Goal: Check status: Check status

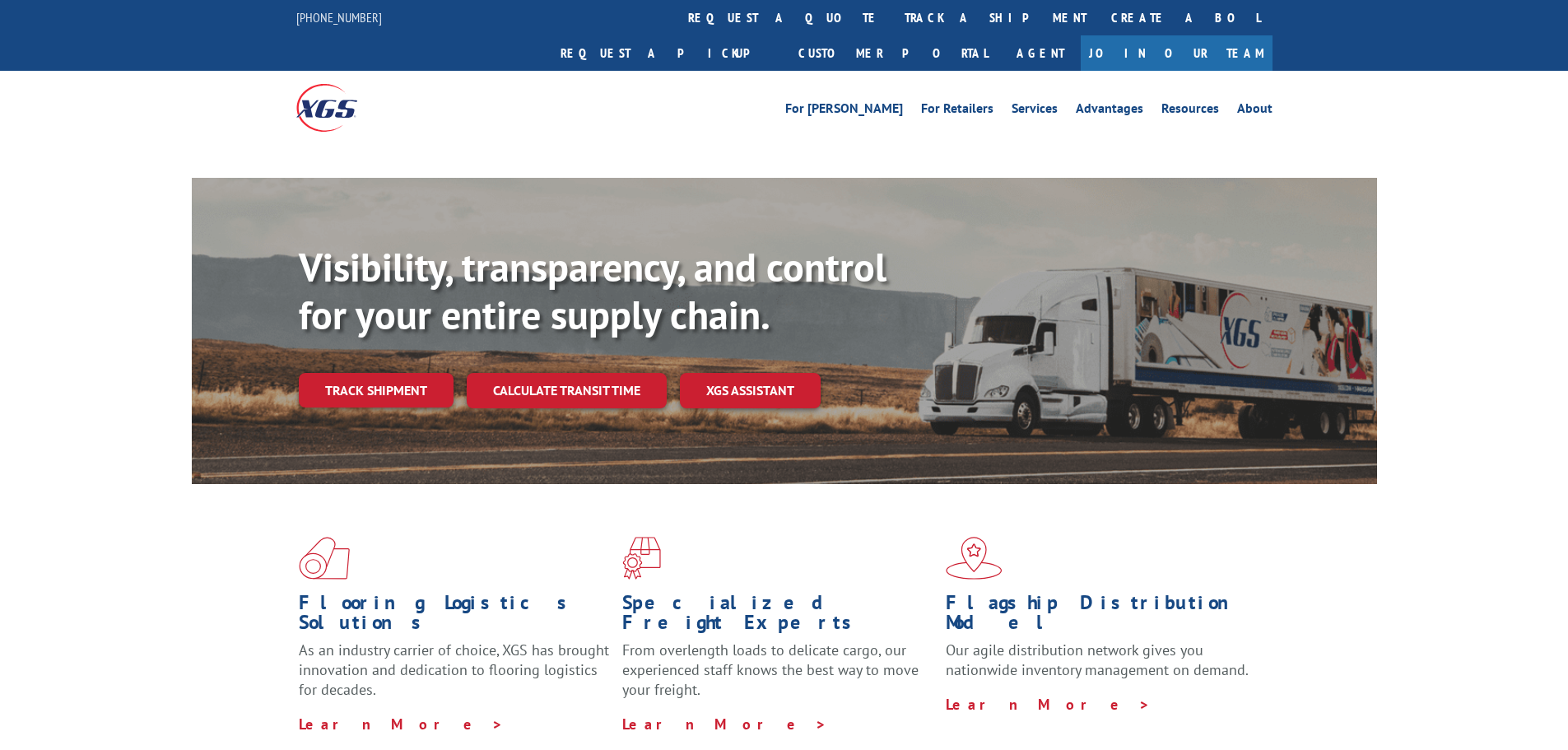
click at [404, 390] on div "Visibility, transparency, and control for your entire supply chain. Track shipm…" at bounding box center [837, 359] width 1078 height 230
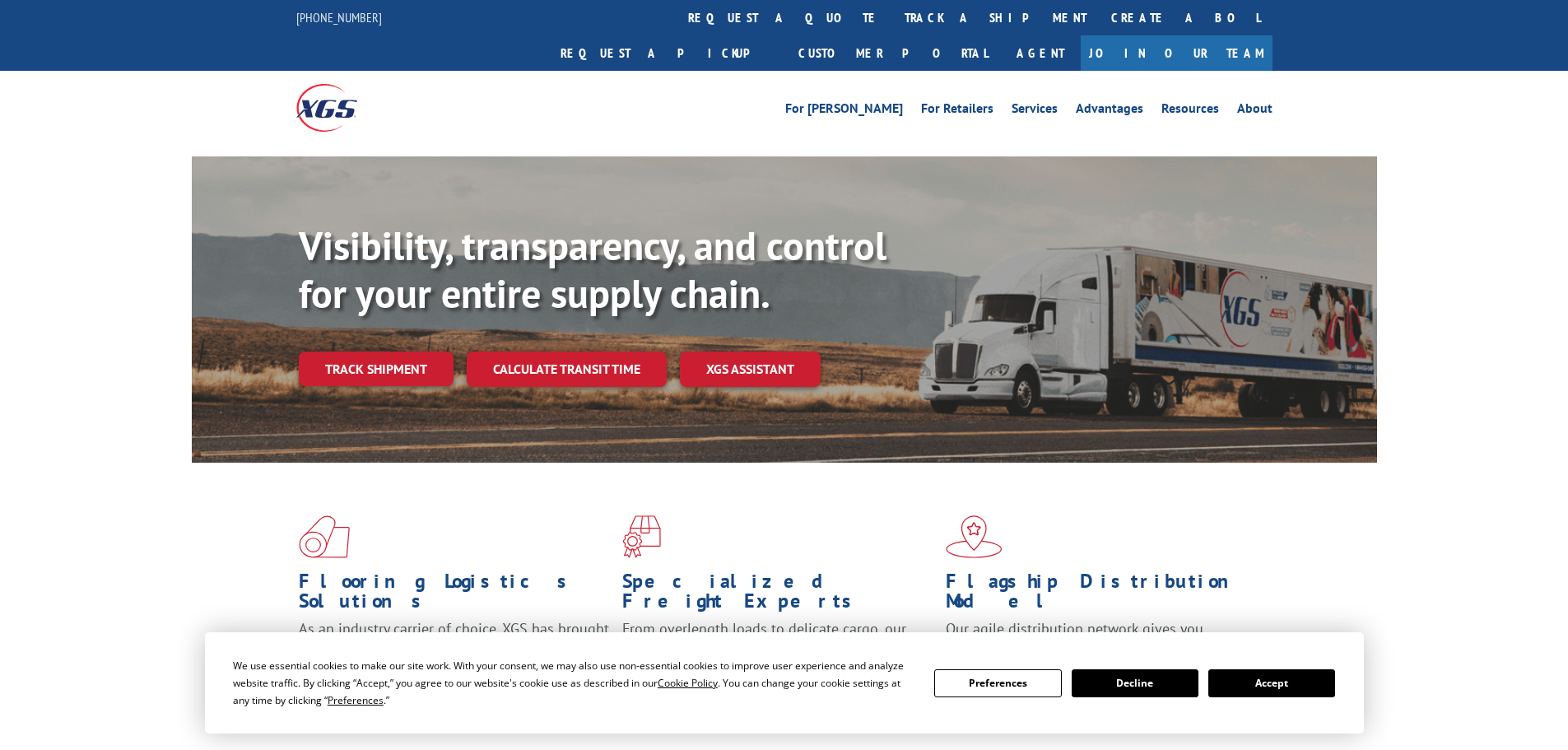
click at [408, 360] on div "Visibility, transparency, and control for your entire supply chain. Track shipm…" at bounding box center [837, 337] width 1078 height 230
click at [402, 352] on link "Track shipment" at bounding box center [375, 369] width 154 height 34
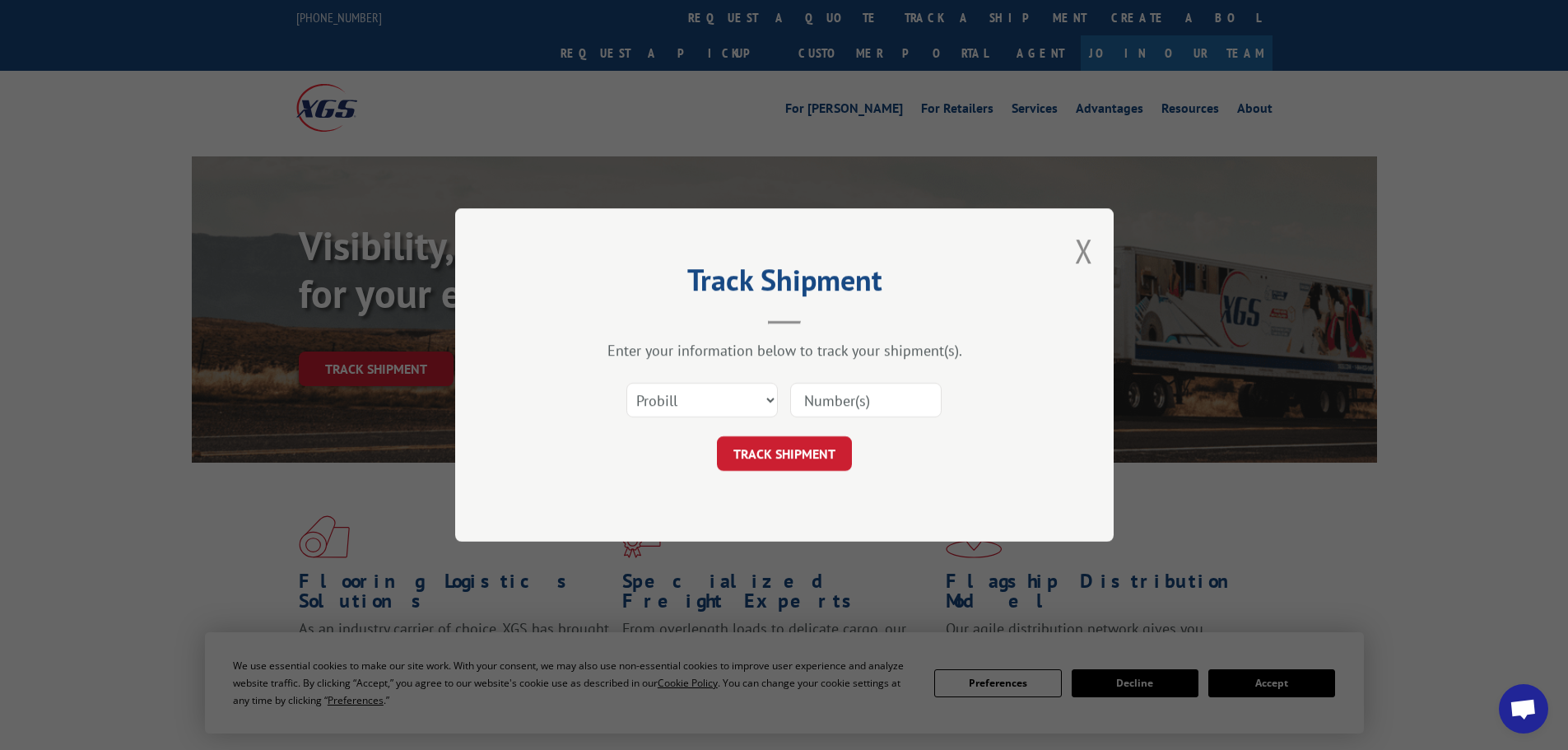
click at [857, 395] on input at bounding box center [866, 399] width 151 height 34
paste input "6396245"
type input "6396245"
click at [785, 457] on button "TRACK SHIPMENT" at bounding box center [784, 453] width 135 height 34
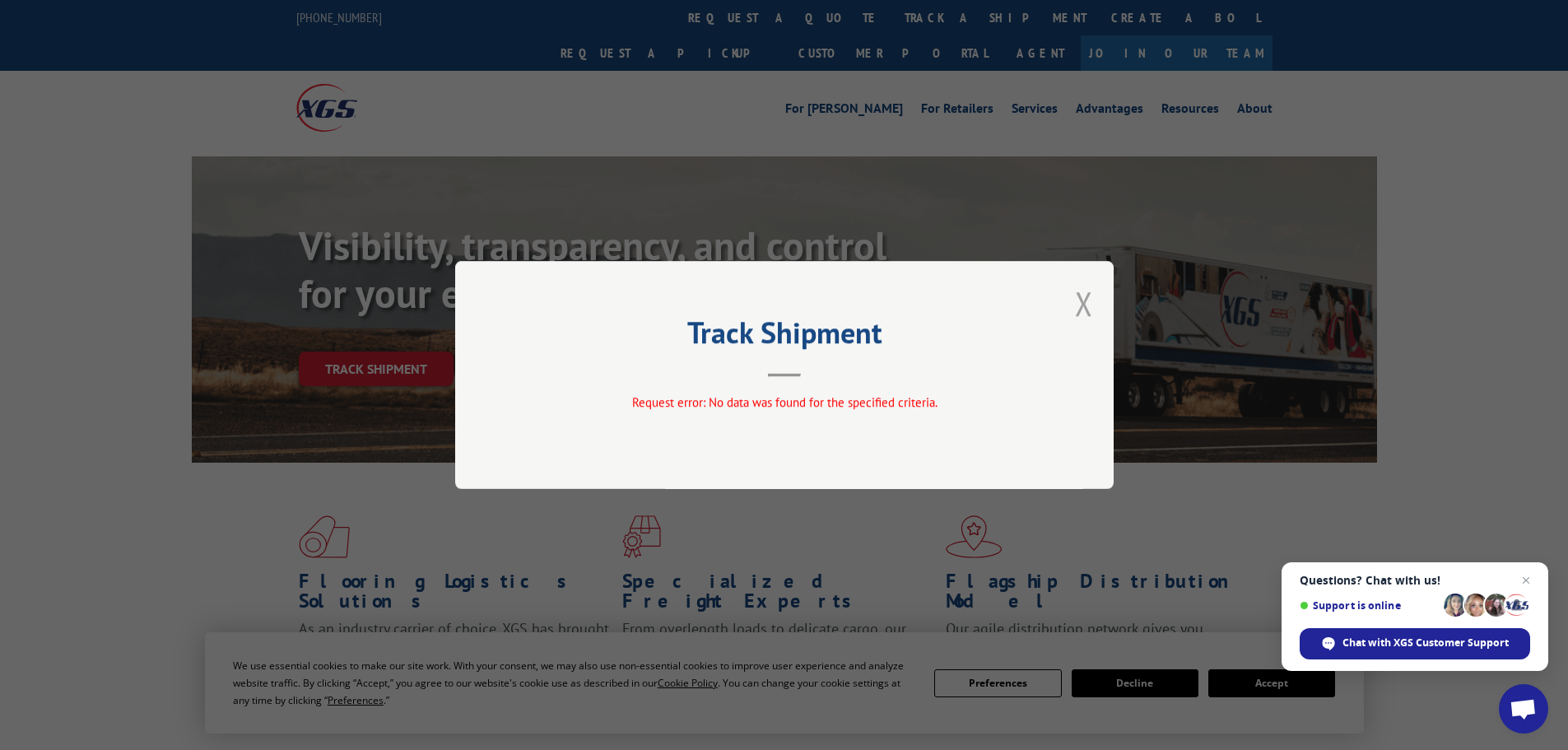
click at [1084, 306] on button "Close modal" at bounding box center [1084, 303] width 18 height 43
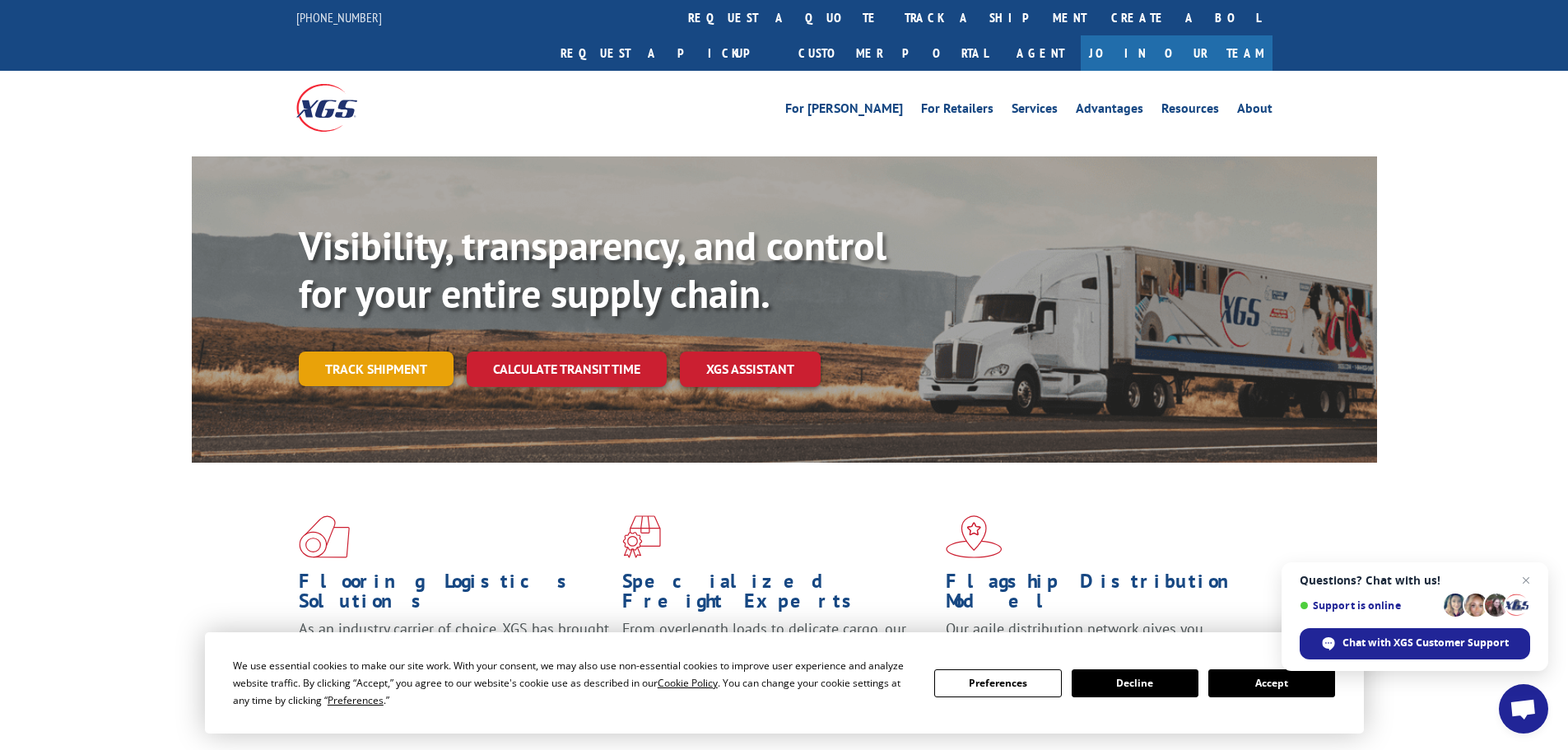
click at [356, 352] on link "Track shipment" at bounding box center [375, 369] width 154 height 34
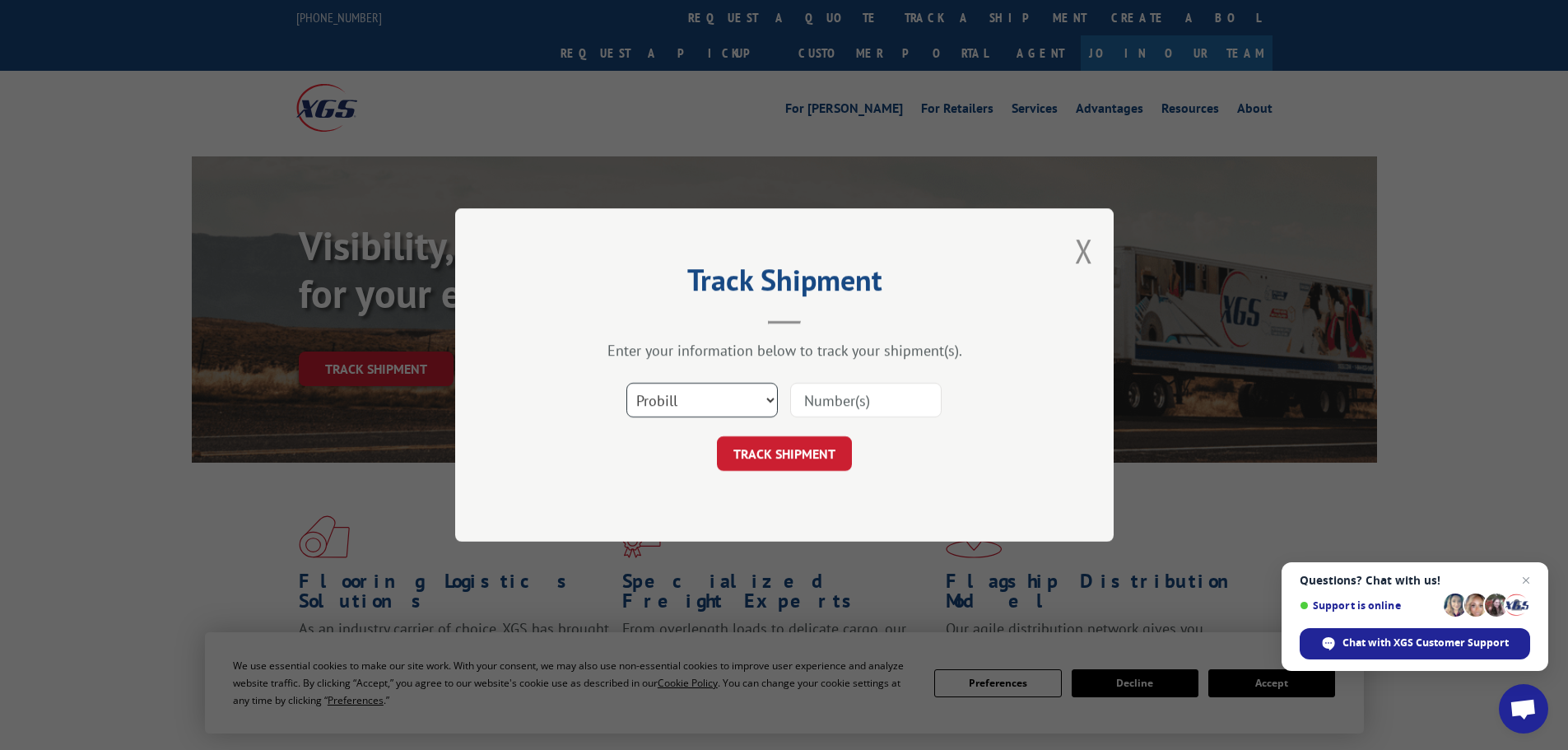
drag, startPoint x: 697, startPoint y: 396, endPoint x: 700, endPoint y: 406, distance: 10.4
click at [697, 396] on select "Select category... Probill BOL PO" at bounding box center [701, 399] width 151 height 34
select select "bol"
click at [626, 382] on select "Select category... Probill BOL PO" at bounding box center [701, 399] width 151 height 34
click at [847, 401] on input at bounding box center [866, 399] width 151 height 34
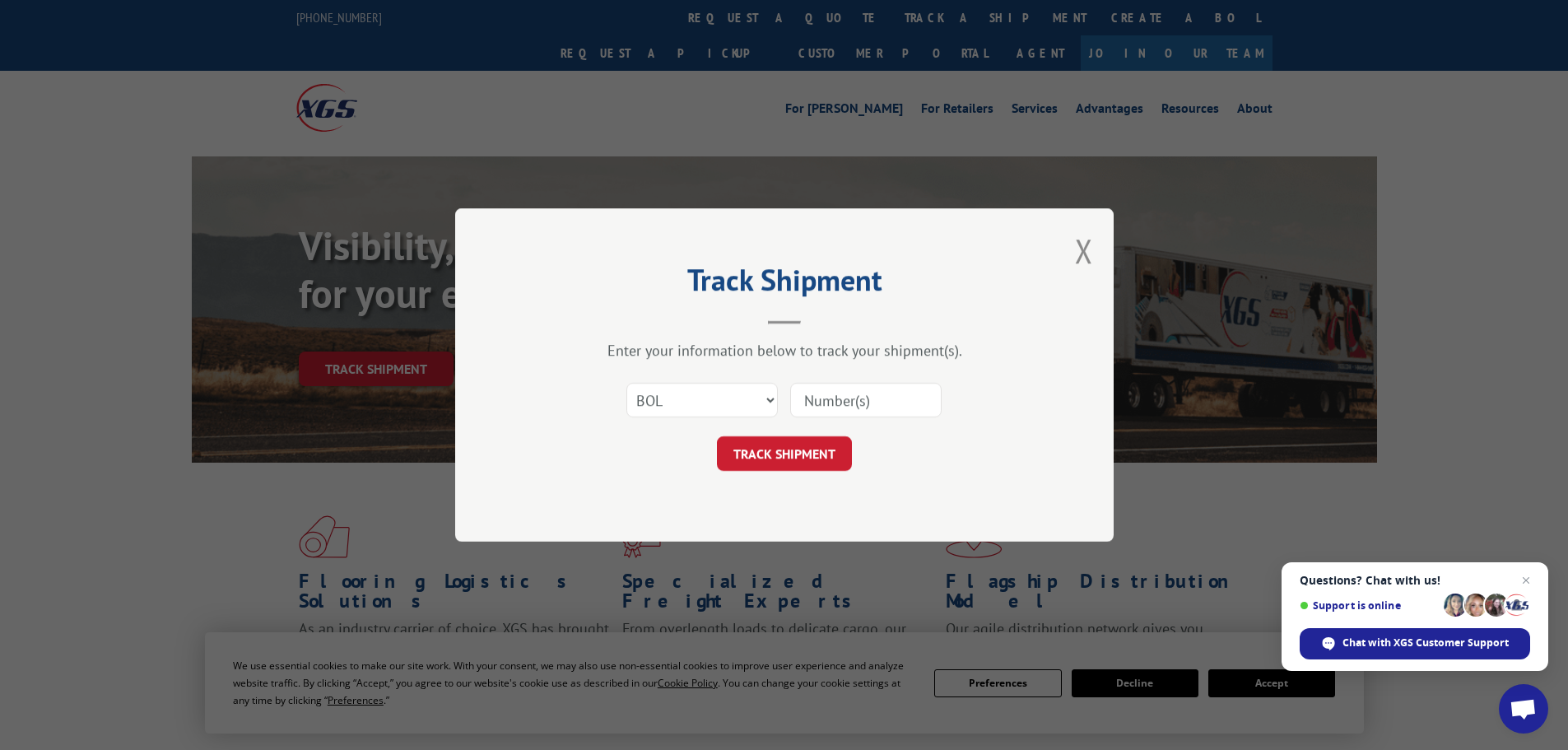
paste input "6396245"
type input "6396245"
click at [786, 455] on button "TRACK SHIPMENT" at bounding box center [784, 453] width 135 height 34
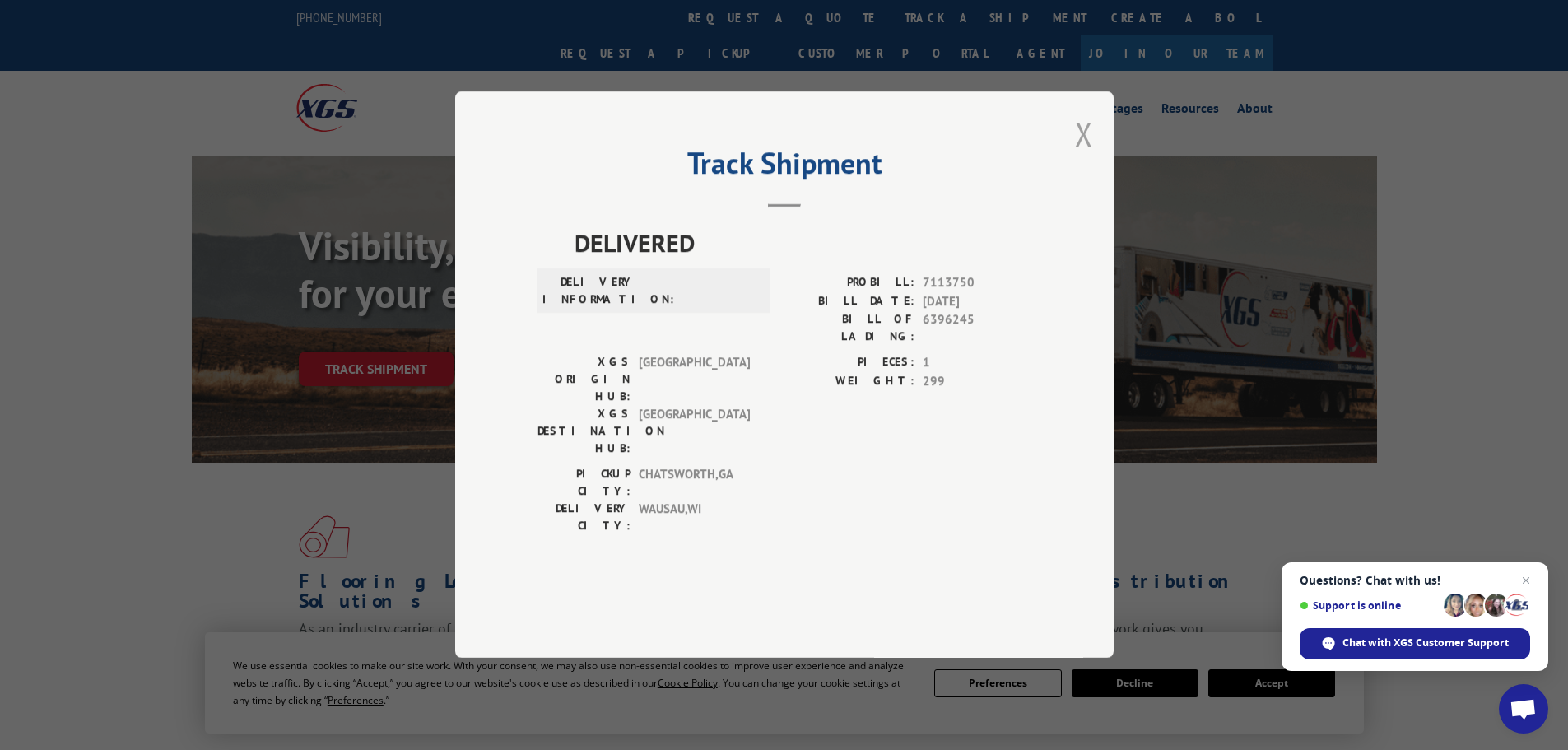
click at [1088, 155] on button "Close modal" at bounding box center [1084, 134] width 18 height 43
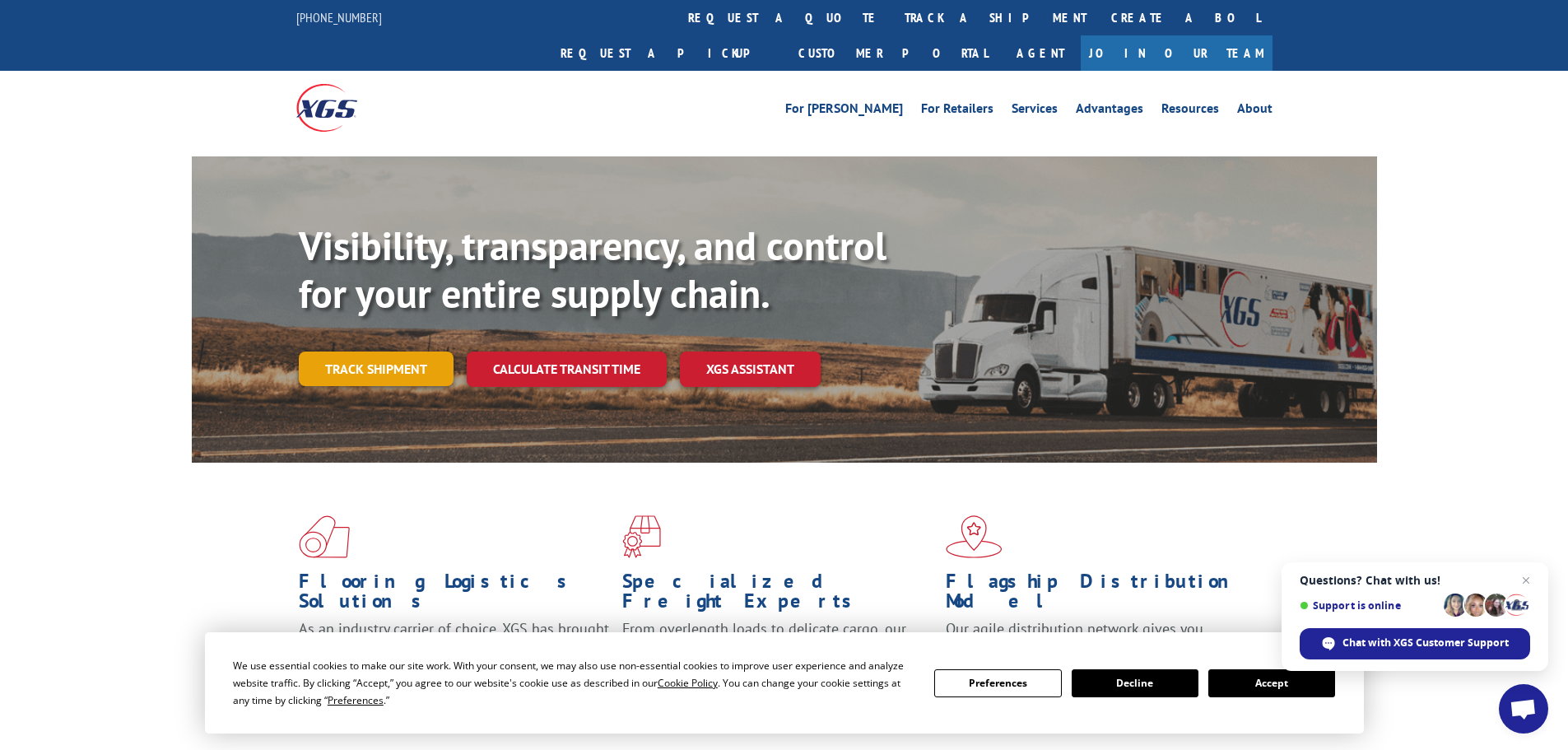
click at [436, 352] on link "Track shipment" at bounding box center [375, 369] width 154 height 34
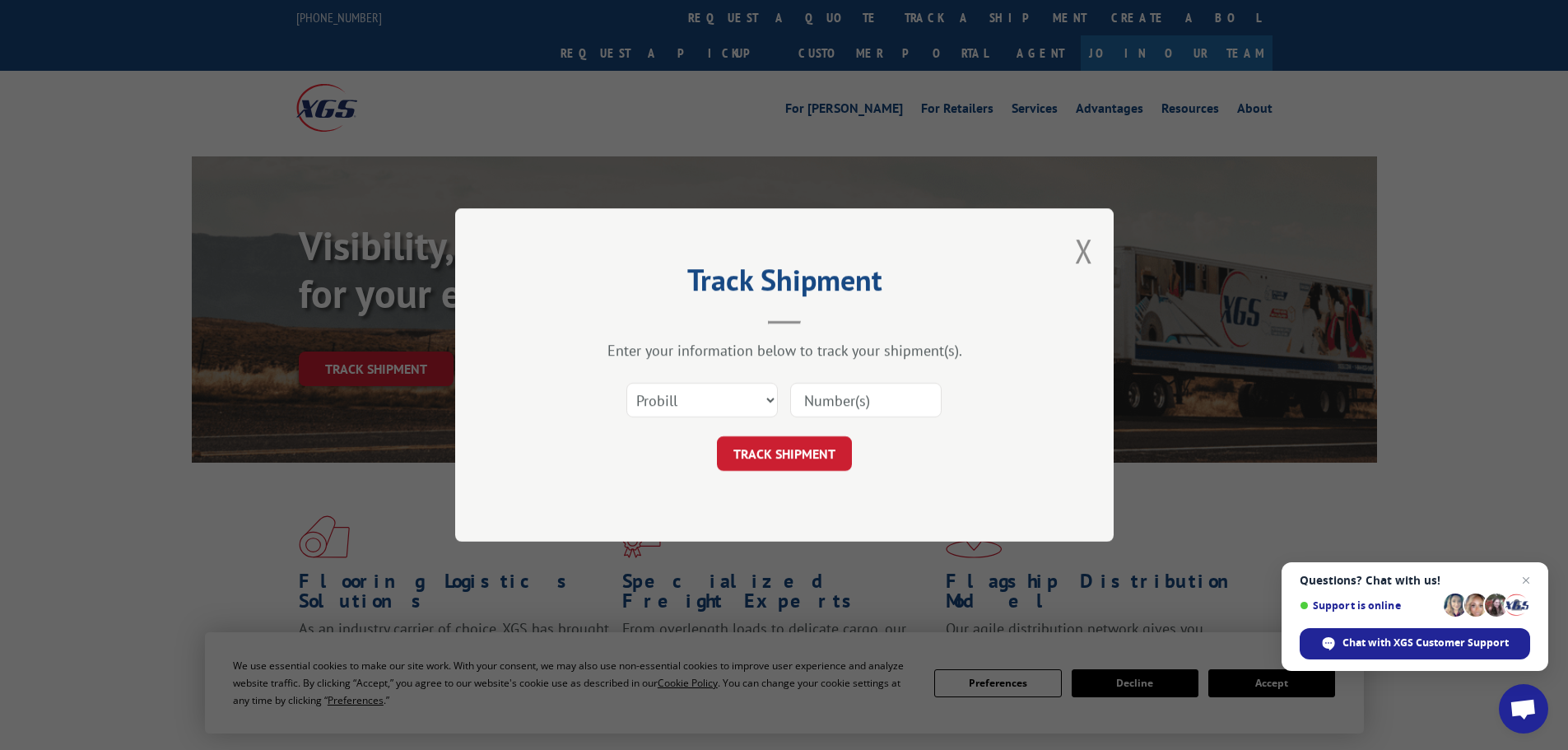
click at [836, 404] on input at bounding box center [866, 399] width 151 height 34
paste input "472535"
type input "472535"
click at [798, 465] on button "TRACK SHIPMENT" at bounding box center [784, 453] width 135 height 34
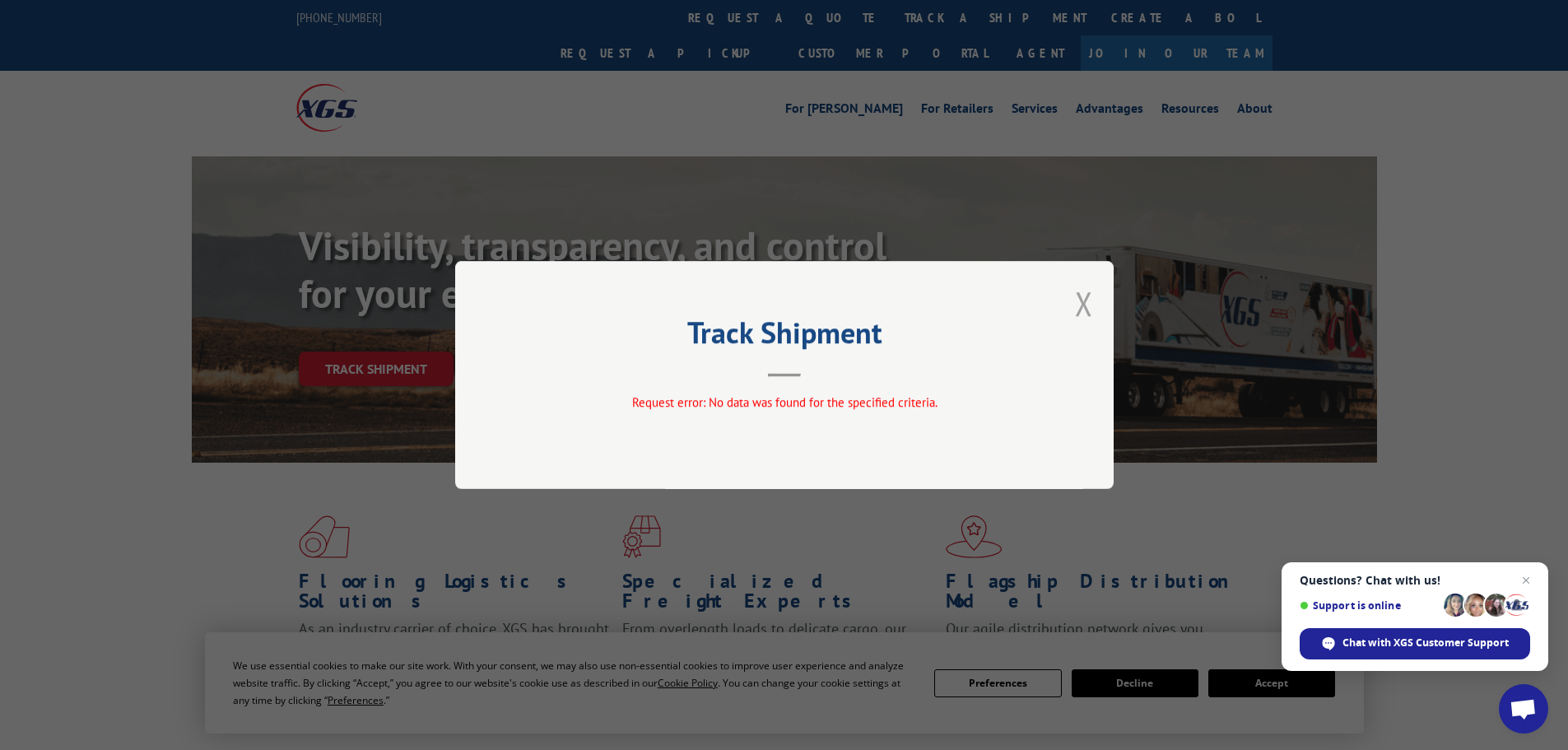
click at [1089, 313] on button "Close modal" at bounding box center [1084, 303] width 18 height 43
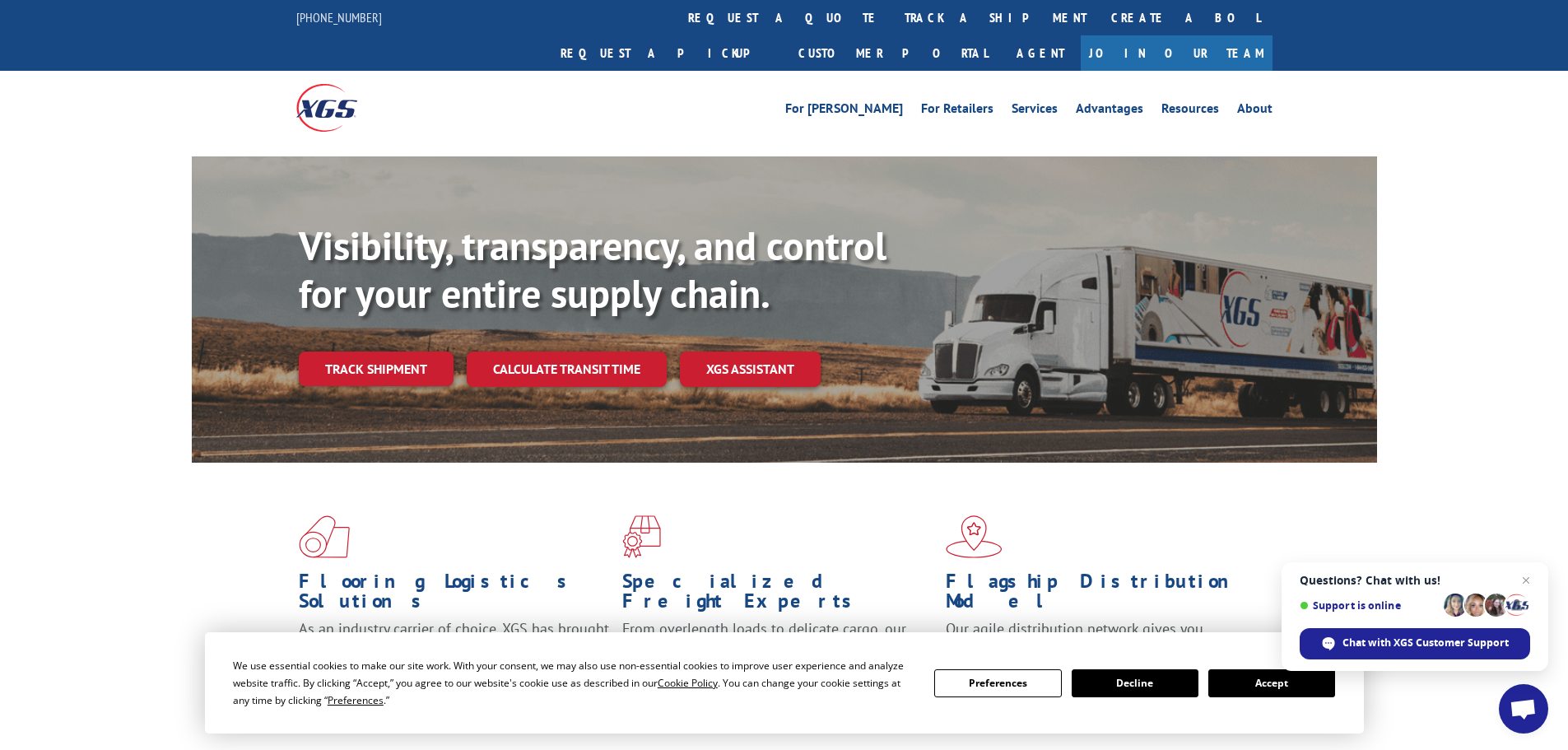
click at [364, 352] on link "Track shipment" at bounding box center [375, 369] width 154 height 34
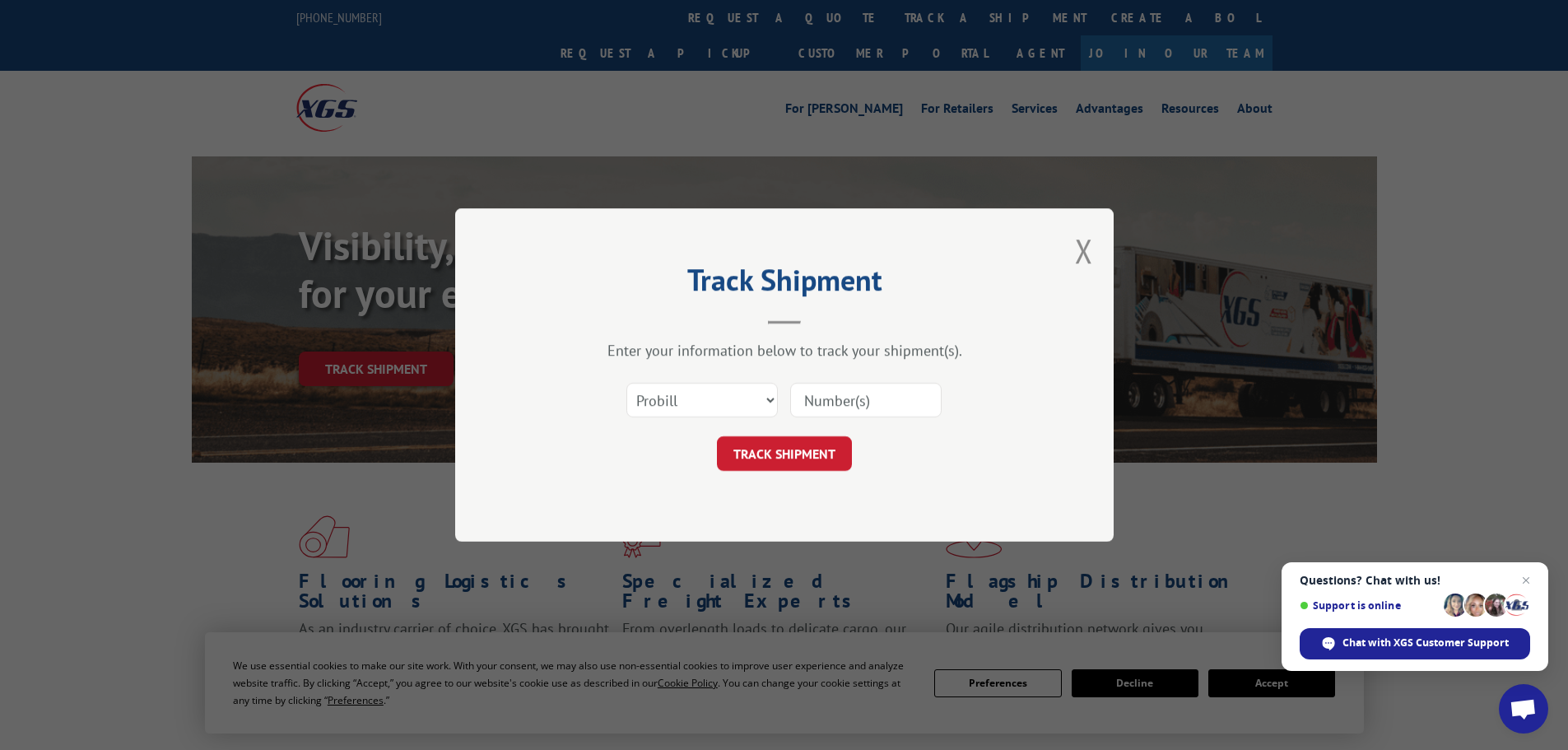
click at [880, 398] on input at bounding box center [866, 399] width 151 height 34
paste input "018828250930"
type input "018828250930"
click at [800, 445] on button "TRACK SHIPMENT" at bounding box center [784, 453] width 135 height 34
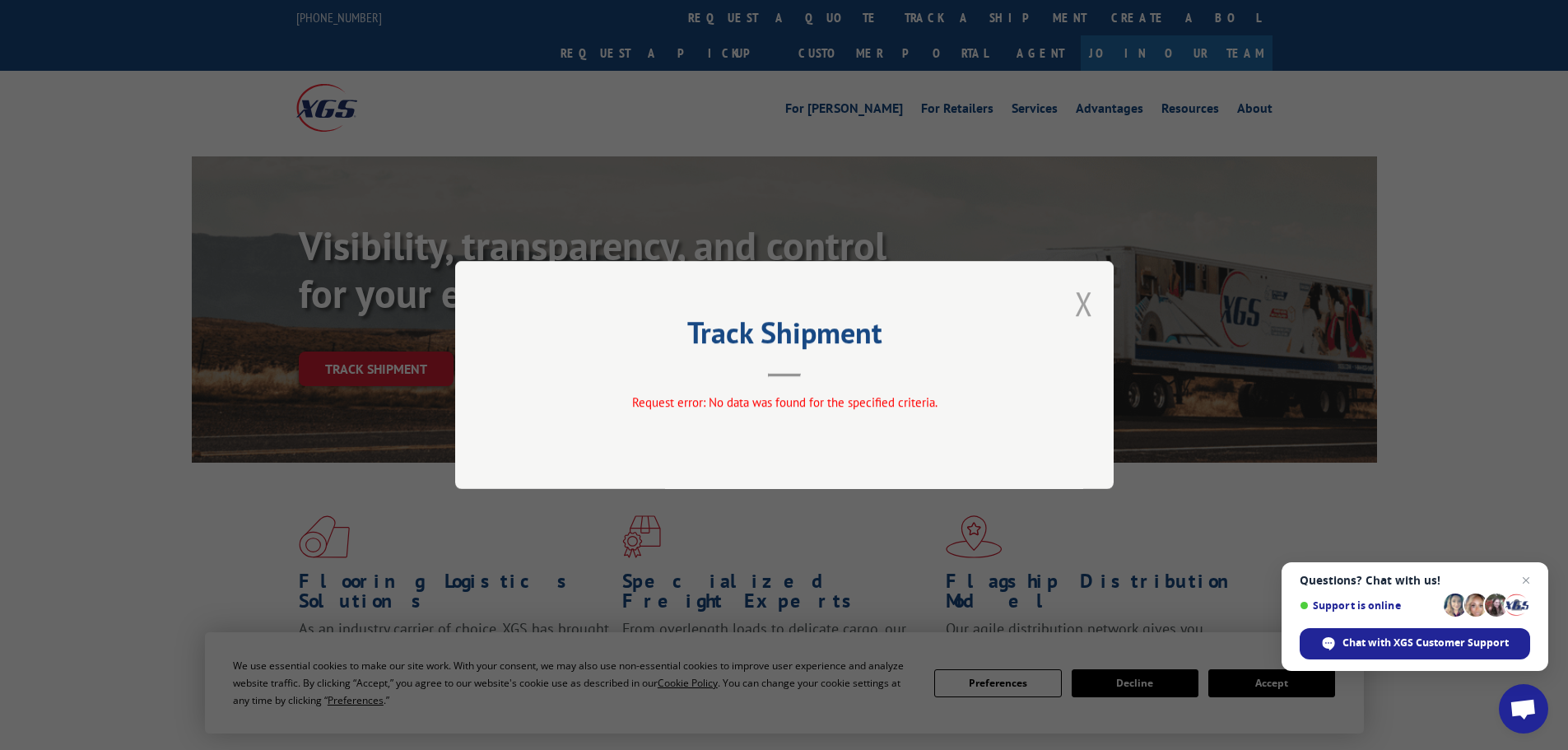
click at [1082, 311] on button "Close modal" at bounding box center [1084, 303] width 18 height 43
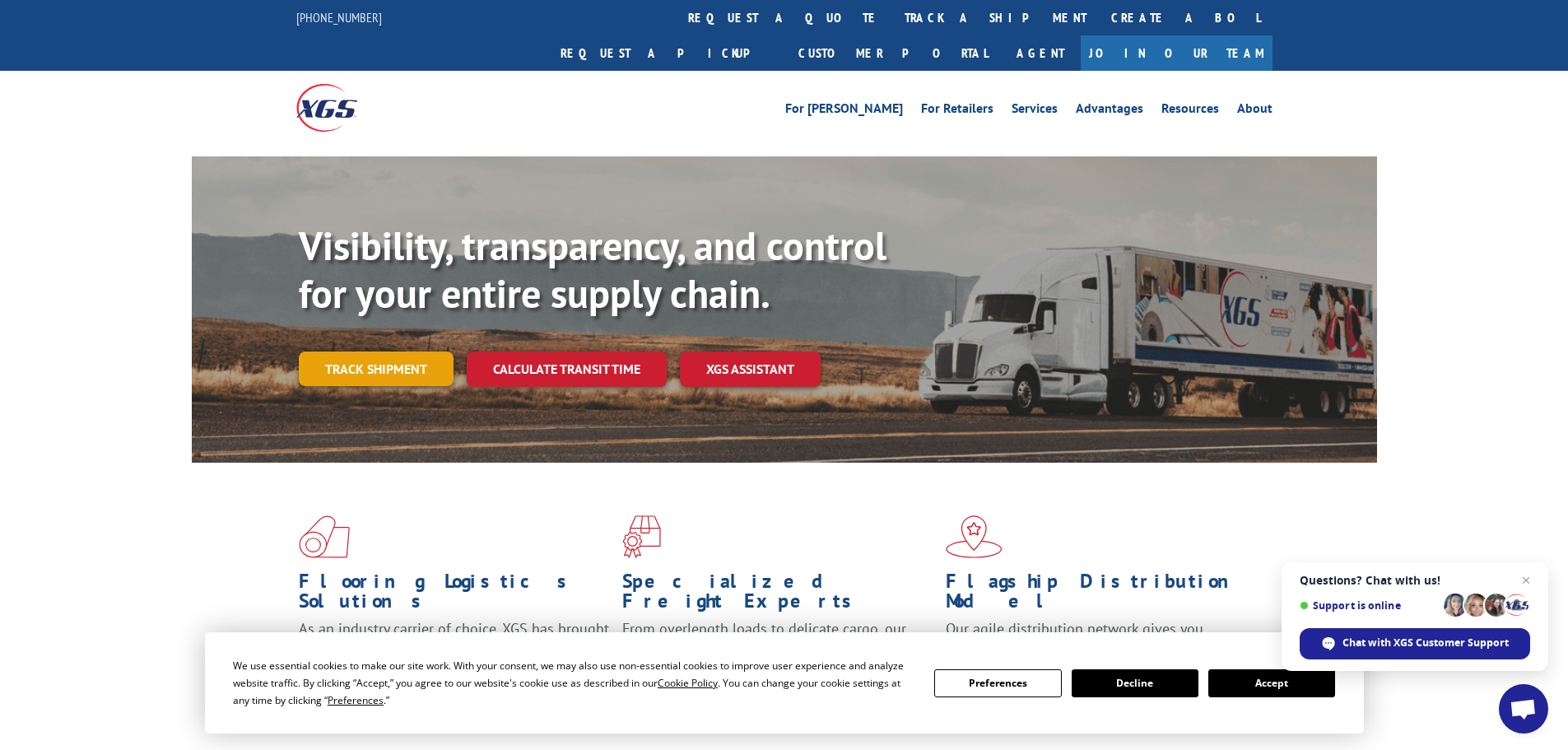
click at [363, 352] on link "Track shipment" at bounding box center [375, 369] width 154 height 34
